Goal: Task Accomplishment & Management: Complete application form

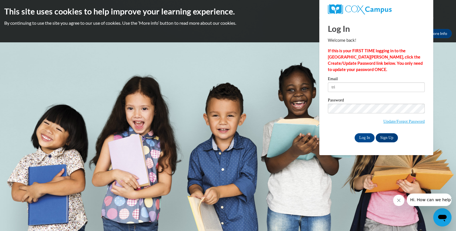
type input "[EMAIL_ADDRESS][DOMAIN_NAME]"
click at [365, 136] on input "Log In" at bounding box center [365, 138] width 20 height 9
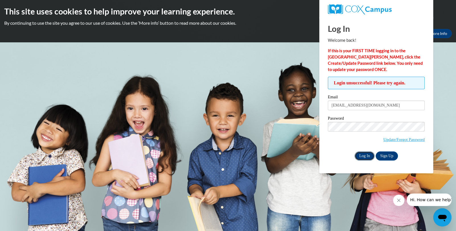
click at [357, 152] on input "Log In" at bounding box center [365, 156] width 20 height 9
click at [364, 156] on input "Log In" at bounding box center [365, 156] width 20 height 9
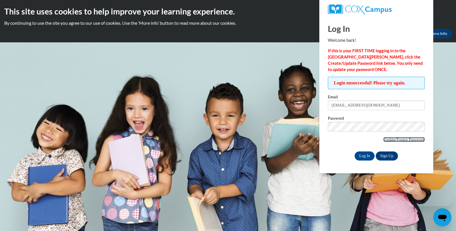
click at [396, 138] on link "Update/Forgot Password" at bounding box center [403, 140] width 41 height 5
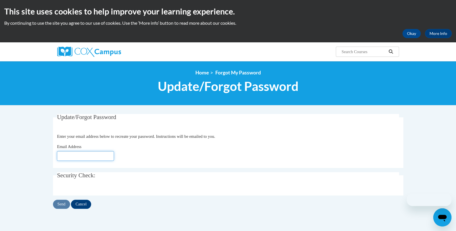
click at [101, 158] on input "Email Address" at bounding box center [85, 156] width 57 height 10
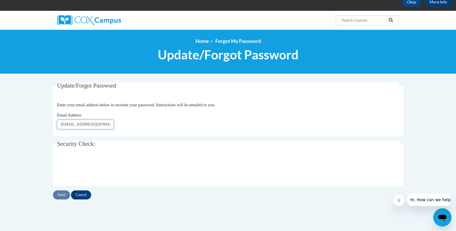
scroll to position [64, 0]
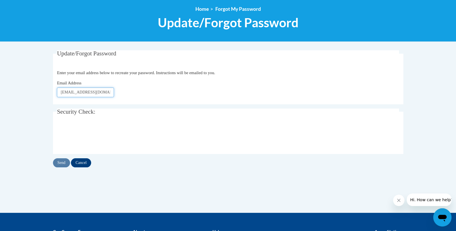
type input "[EMAIL_ADDRESS][DOMAIN_NAME]"
click at [65, 165] on input "Send" at bounding box center [61, 163] width 17 height 9
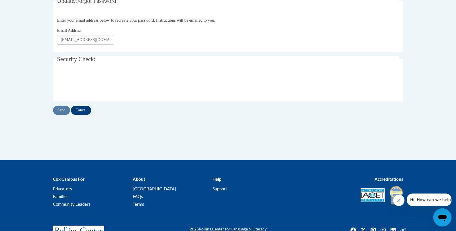
scroll to position [64, 0]
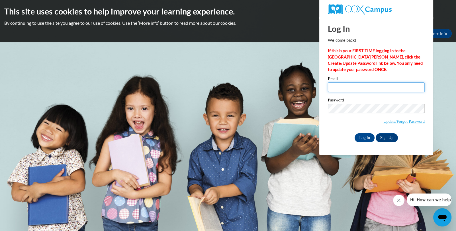
click at [374, 84] on input "Email" at bounding box center [376, 88] width 97 height 10
type input "trinitybrooks798@gmail.com"
click at [359, 138] on input "Log In" at bounding box center [365, 138] width 20 height 9
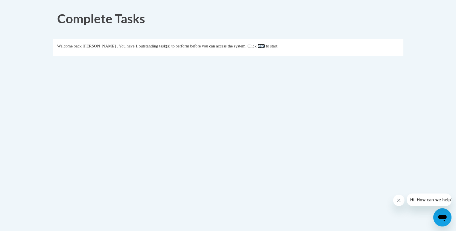
click at [265, 48] on link "here" at bounding box center [260, 46] width 7 height 5
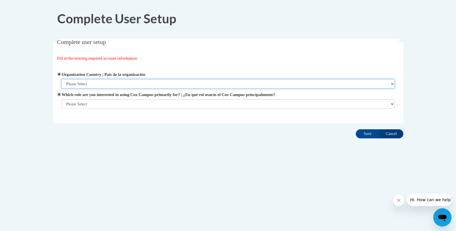
click at [85, 83] on select "Please Select United States | Estados Unidos Outside of the United States | Fue…" at bounding box center [227, 84] width 333 height 10
select select "ad49bcad-a171-4b2e-b99c-48b446064914"
click at [61, 79] on select "Please Select United States | Estados Unidos Outside of the United States | Fue…" at bounding box center [227, 84] width 333 height 10
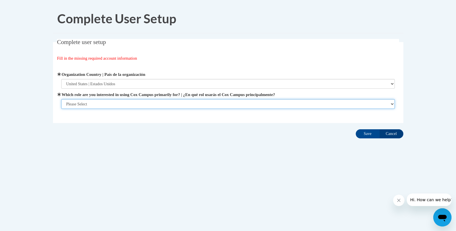
click at [80, 104] on select "Please Select College/University | Colegio/Universidad Community/Nonprofit Part…" at bounding box center [227, 104] width 333 height 10
select select "5a18ea06-2b54-4451-96f2-d152daf9eac5"
click at [61, 109] on select "Please Select College/University | Colegio/Universidad Community/Nonprofit Part…" at bounding box center [227, 104] width 333 height 10
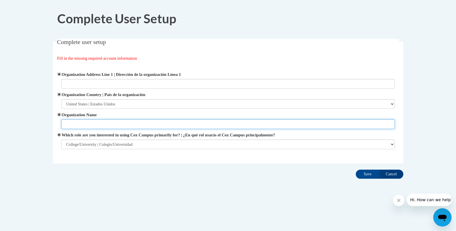
click at [105, 126] on input "Organization Name" at bounding box center [227, 125] width 333 height 10
type input "Wallace Community College"
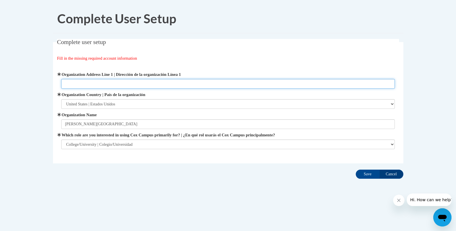
click at [130, 85] on input "Organization Address Line 1 | Dirección de la organización Línea 1" at bounding box center [227, 84] width 333 height 10
type input "1141 Wallace Dr, Dothan, AL 36303"
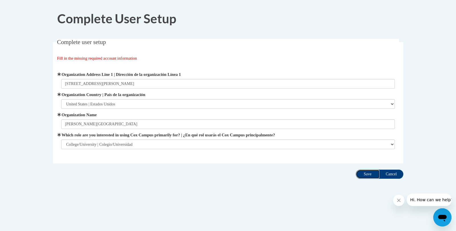
click at [364, 176] on input "Save" at bounding box center [368, 174] width 24 height 9
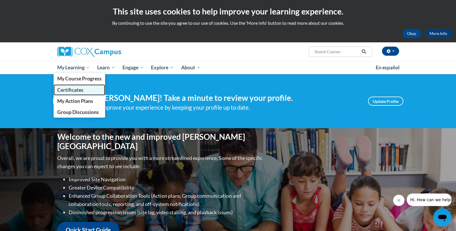
click at [74, 90] on span "Certificates" at bounding box center [70, 90] width 26 height 6
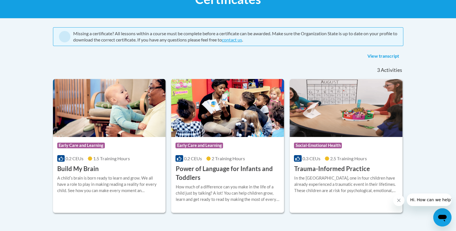
scroll to position [114, 0]
